Goal: Transaction & Acquisition: Purchase product/service

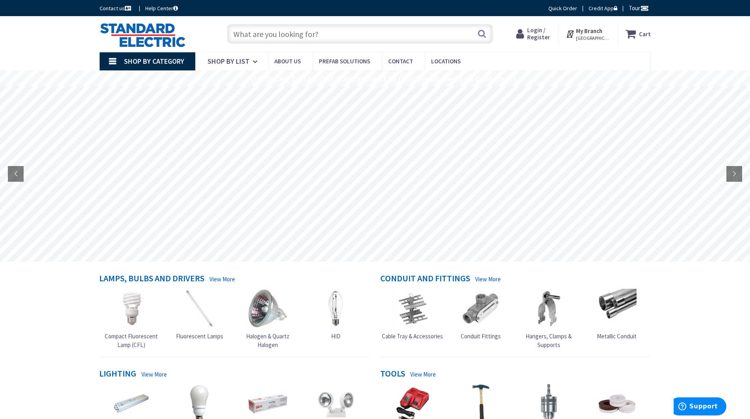
click at [278, 39] on input "text" at bounding box center [360, 34] width 266 height 20
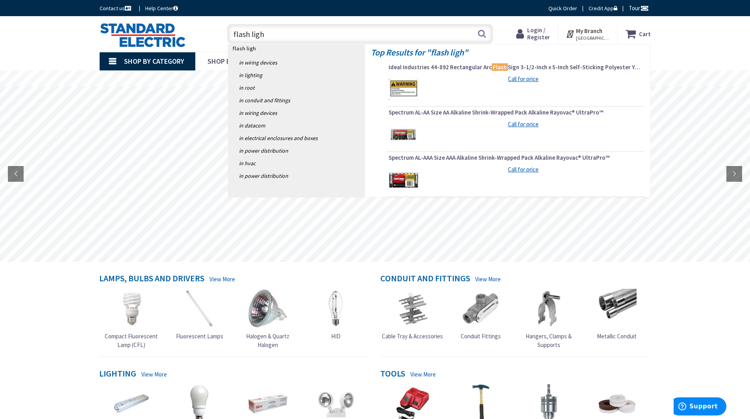
type input "flash light"
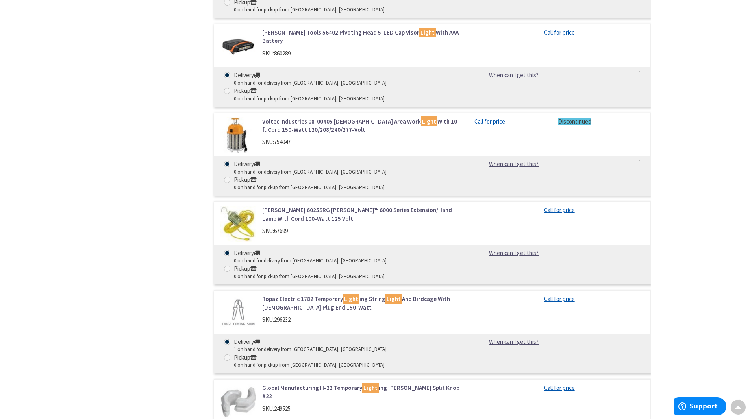
scroll to position [2836, 0]
